Goal: Task Accomplishment & Management: Manage account settings

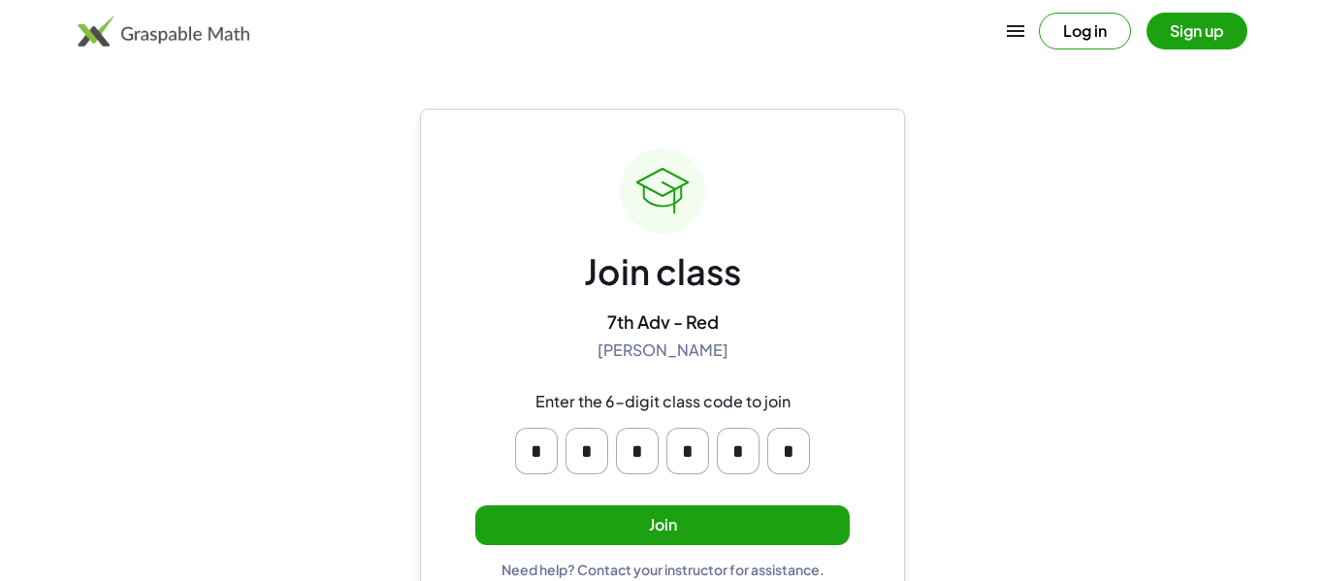
scroll to position [37, 0]
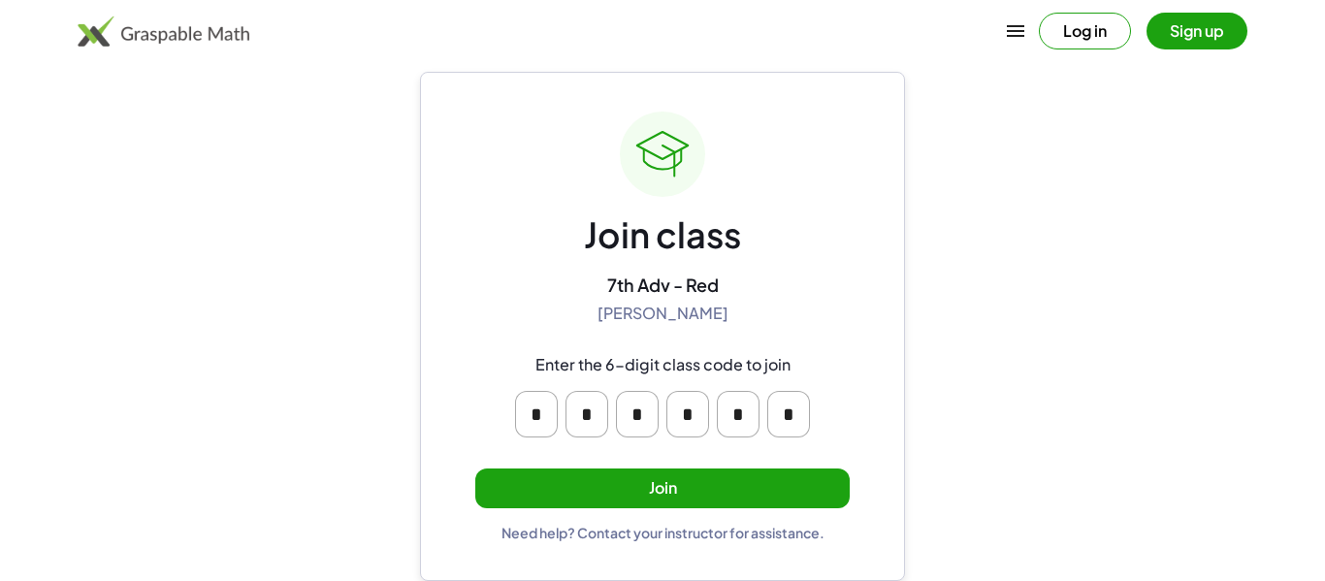
click at [788, 482] on button "Join" at bounding box center [662, 489] width 375 height 40
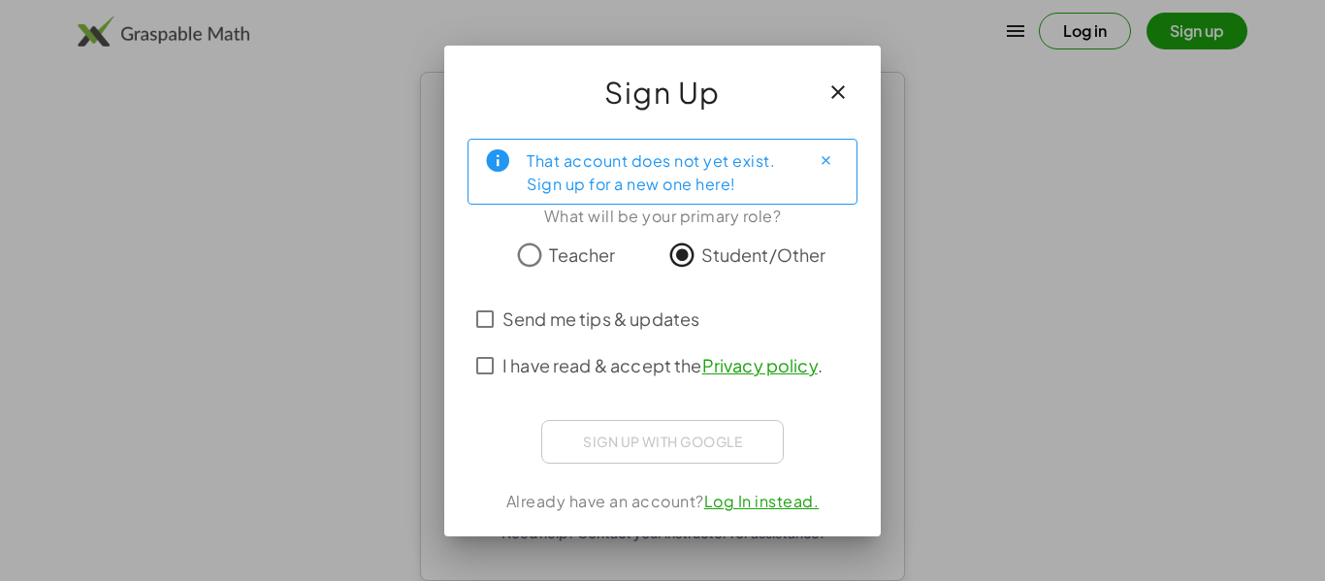
click at [606, 326] on span "Send me tips & updates" at bounding box center [601, 319] width 197 height 26
click at [591, 364] on span "I have read & accept the Privacy policy ." at bounding box center [663, 365] width 320 height 26
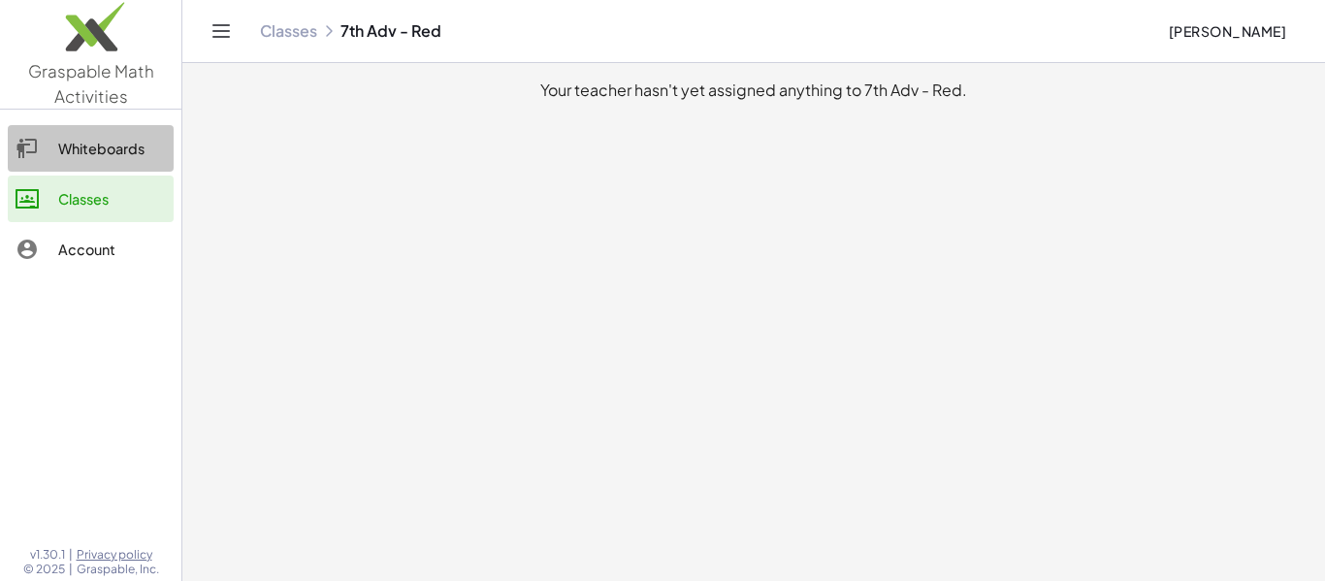
click at [81, 155] on div "Whiteboards" at bounding box center [112, 148] width 108 height 23
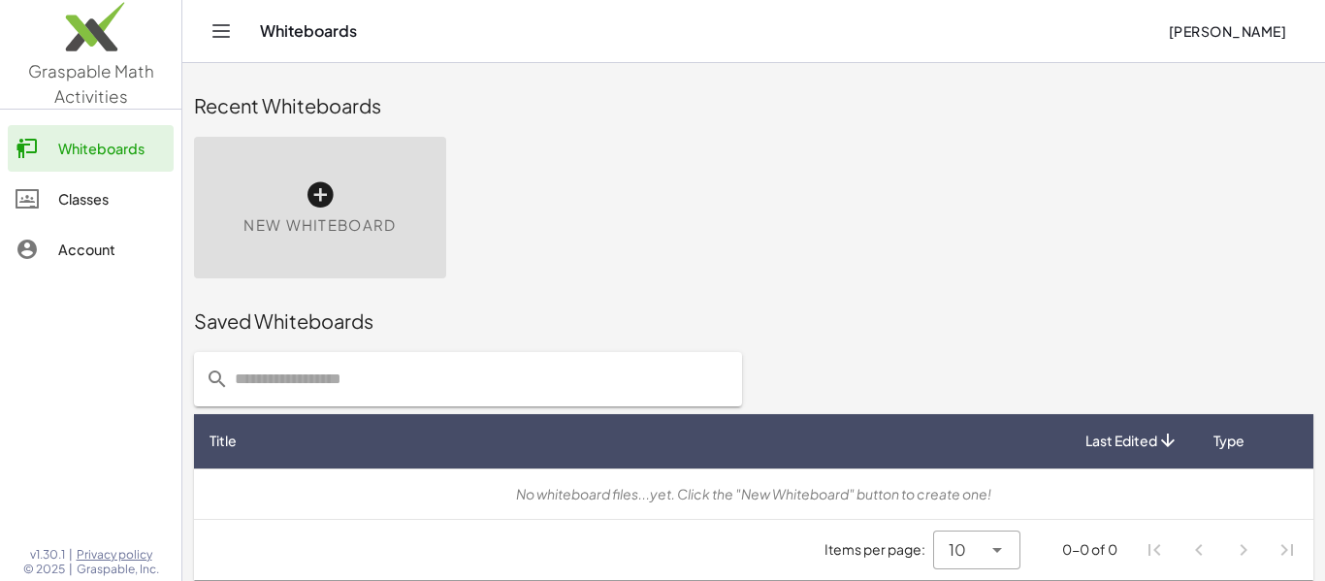
click at [135, 207] on div "Classes" at bounding box center [112, 198] width 108 height 23
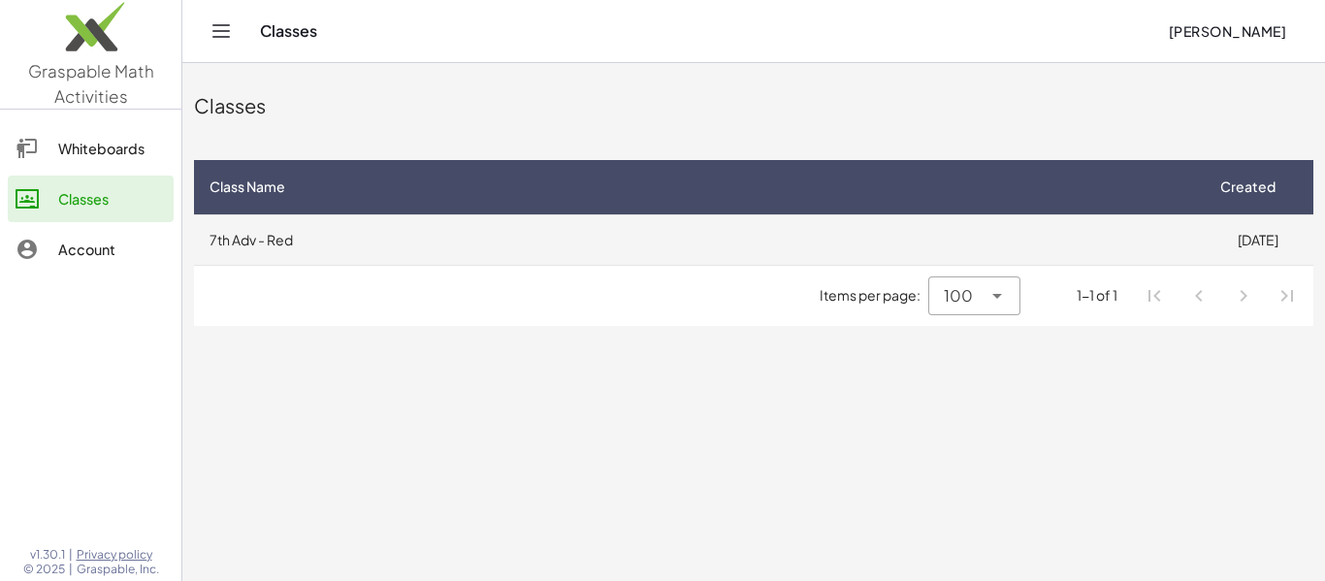
click at [352, 256] on td "7th Adv - Red" at bounding box center [698, 239] width 1008 height 50
